Goal: Task Accomplishment & Management: Use online tool/utility

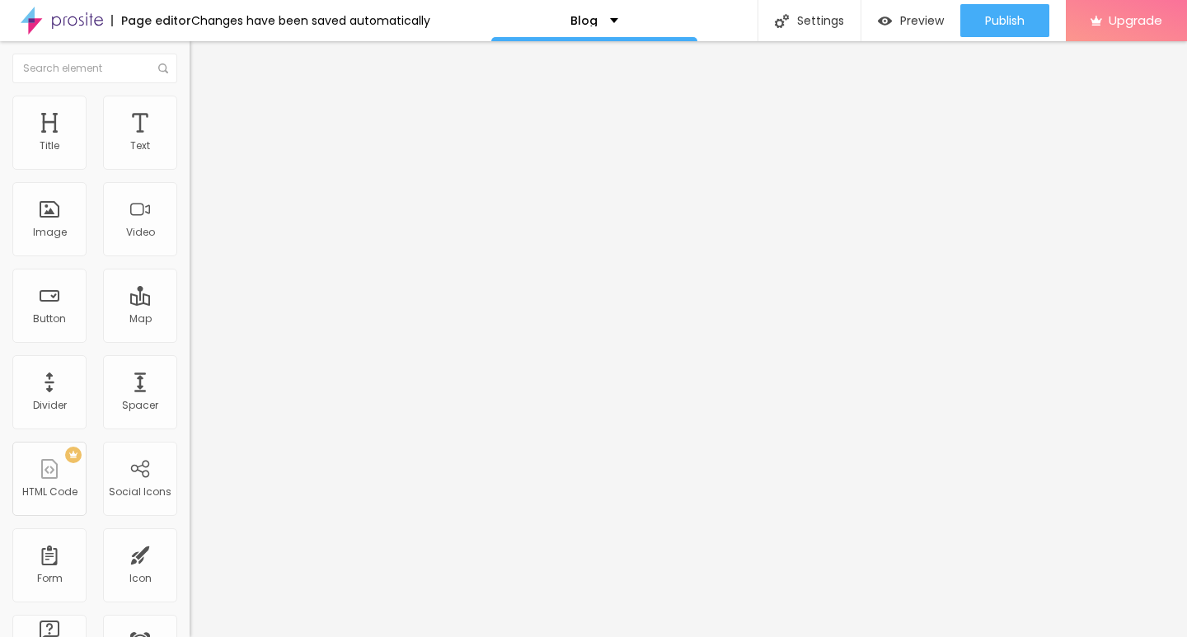
click at [190, 97] on img at bounding box center [197, 103] width 15 height 15
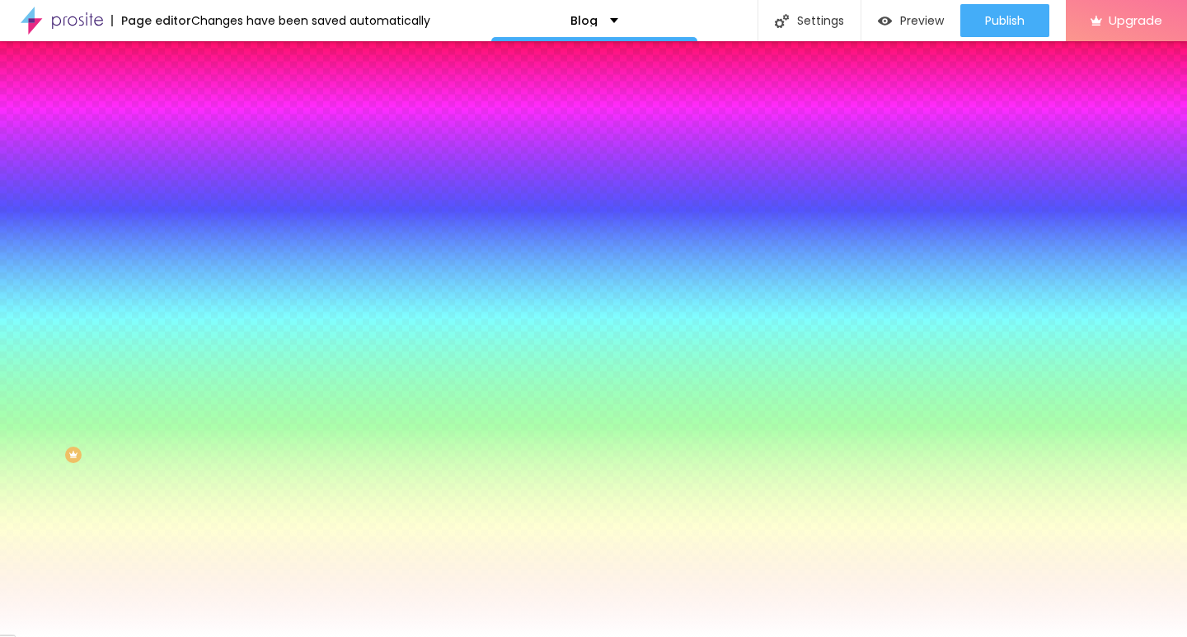
click at [204, 116] on span "Advanced" at bounding box center [231, 123] width 54 height 14
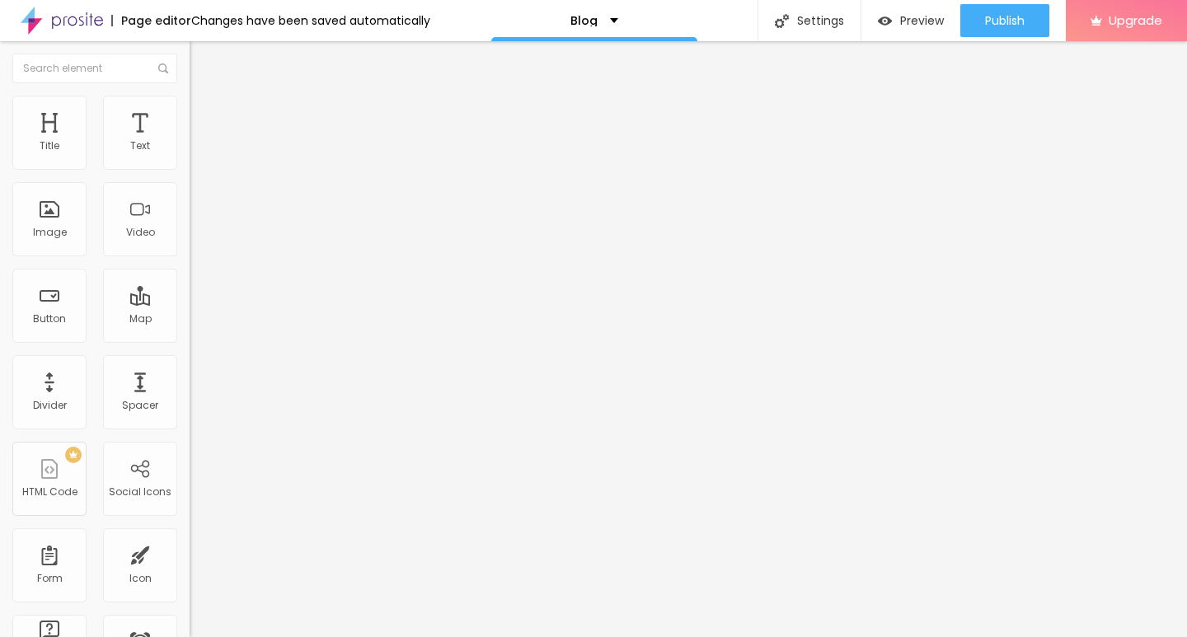
click at [190, 372] on input "text" at bounding box center [289, 380] width 198 height 16
click at [190, 589] on div "Paste or Type your code here" at bounding box center [269, 596] width 158 height 15
click at [190, 589] on div "1 Paste or Type your code here XXXXXXXXXXXXXXXXXXXXXXXXXXXXXXXXXXXXXXXXXXXXXXXX…" at bounding box center [285, 589] width 190 height 0
click at [190, 578] on img at bounding box center [195, 583] width 10 height 10
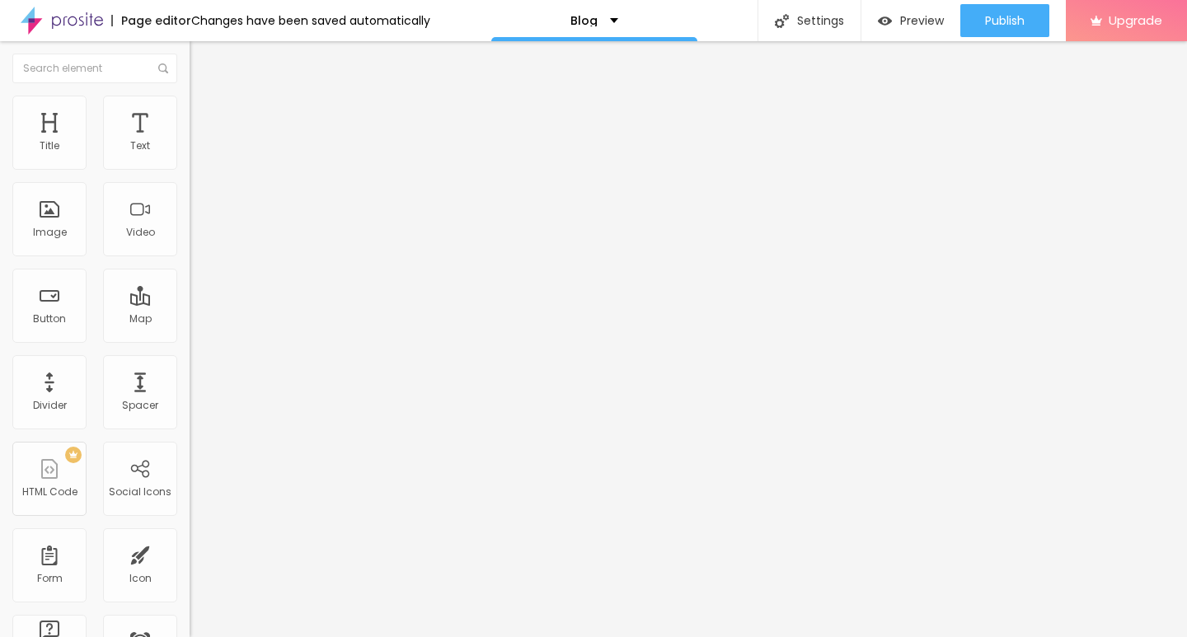
click at [190, 105] on ul "Content Style Advanced" at bounding box center [285, 103] width 190 height 49
click at [190, 96] on li "Content" at bounding box center [285, 87] width 190 height 16
click at [204, 112] on span "Style" at bounding box center [216, 107] width 24 height 14
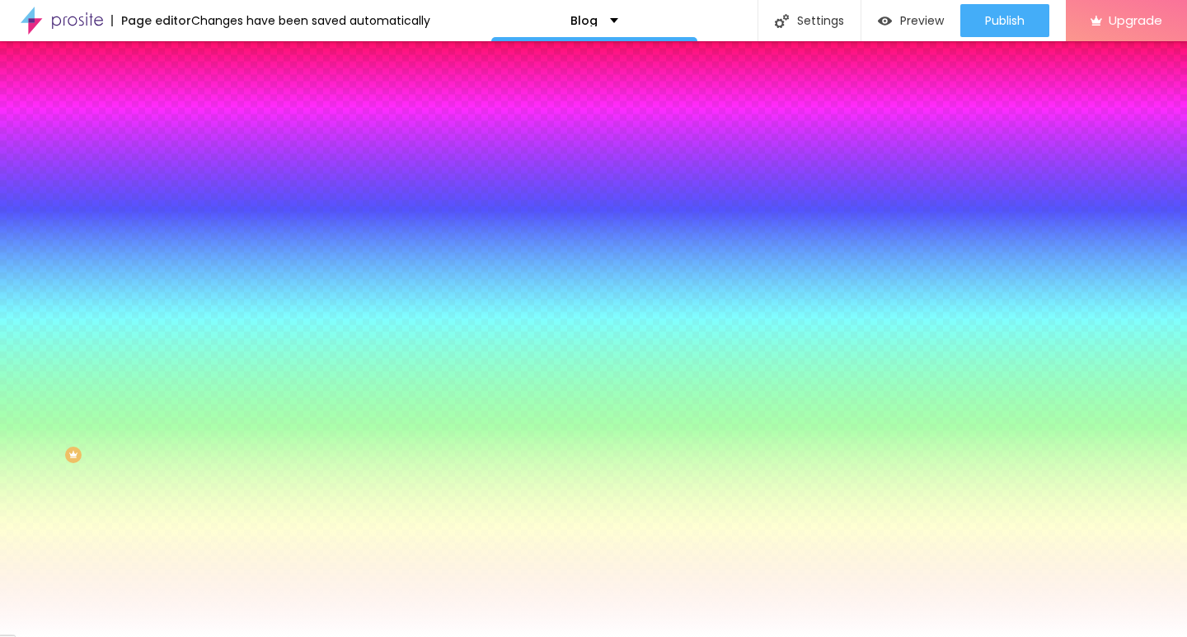
click at [190, 96] on li "Content" at bounding box center [285, 87] width 190 height 16
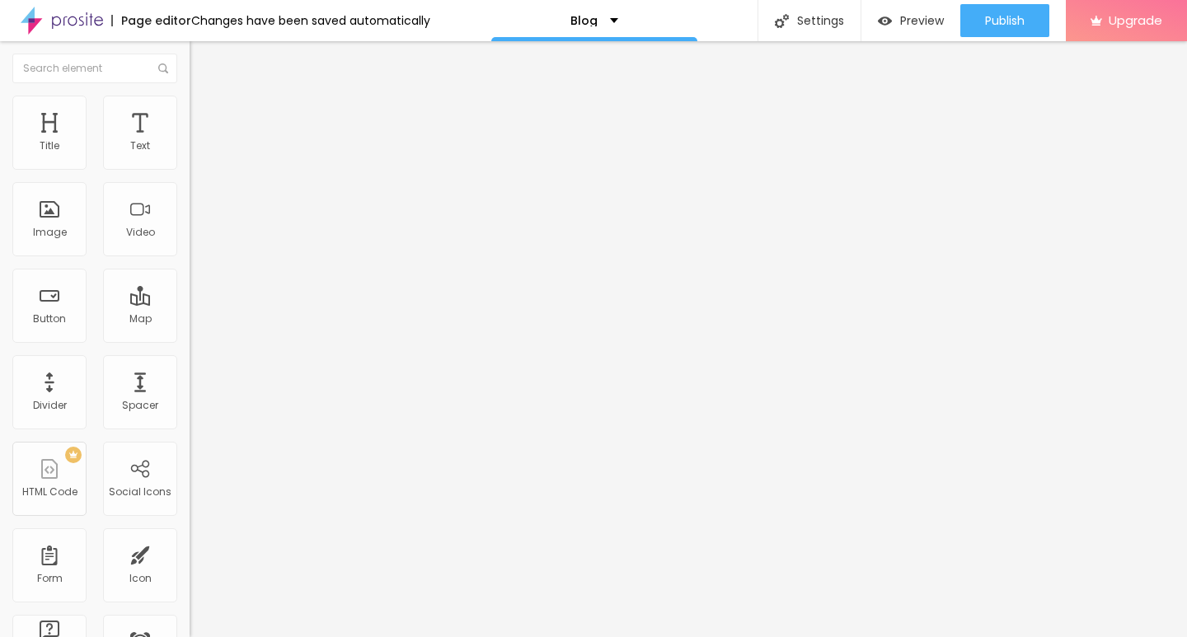
click at [202, 54] on div "Edit Coluna" at bounding box center [247, 60] width 91 height 13
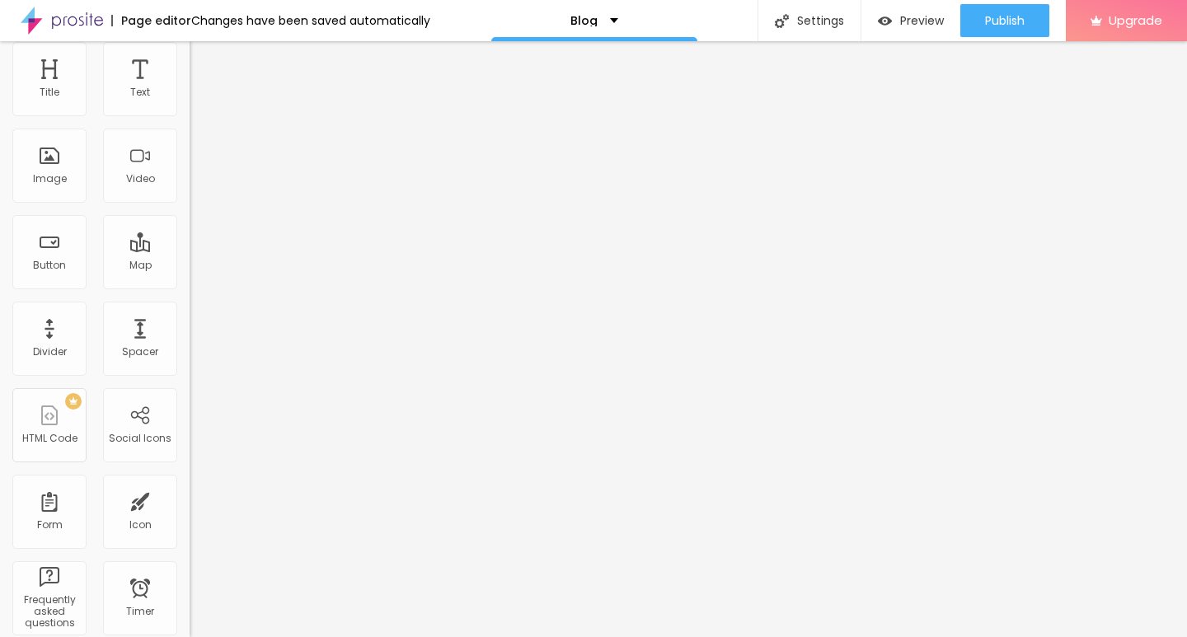
scroll to position [82, 0]
